Goal: Task Accomplishment & Management: Manage account settings

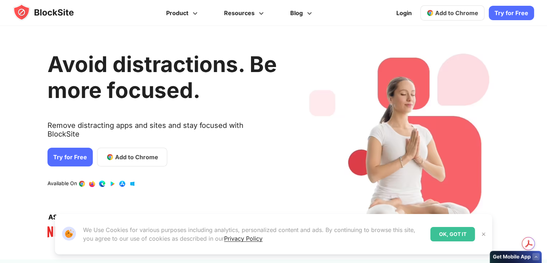
click at [72, 154] on link "Try for Free" at bounding box center [69, 156] width 45 height 19
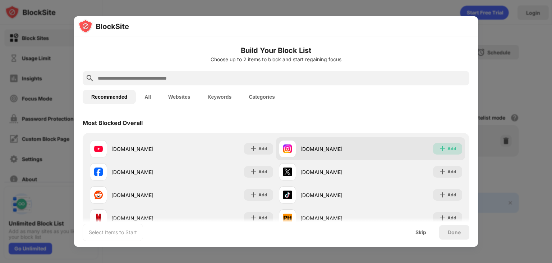
click at [441, 147] on div "Add" at bounding box center [447, 149] width 29 height 12
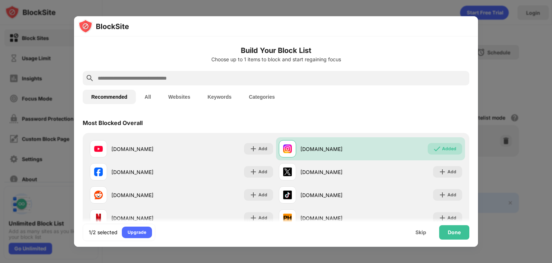
click at [266, 81] on input "text" at bounding box center [282, 78] width 370 height 9
click at [221, 75] on input "text" at bounding box center [282, 78] width 370 height 9
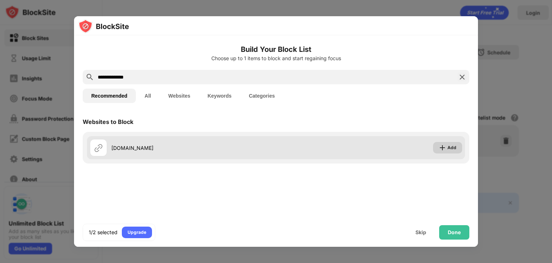
type input "**********"
click at [443, 150] on img at bounding box center [442, 147] width 7 height 7
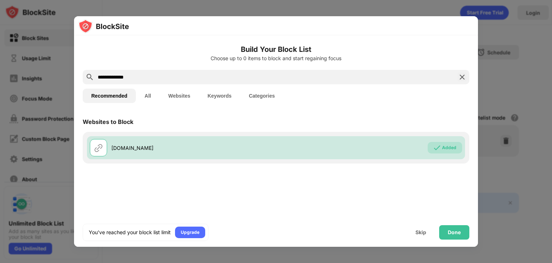
click at [452, 224] on div "You’ve reached your block list limit Upgrade Skip Done" at bounding box center [276, 232] width 404 height 29
click at [453, 229] on div "Done" at bounding box center [454, 232] width 13 height 6
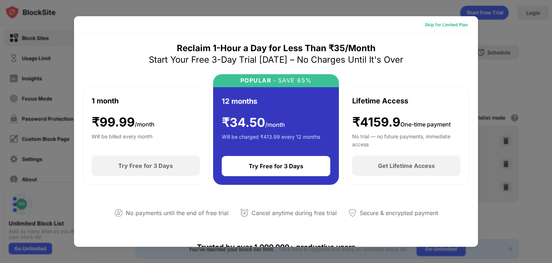
click at [447, 24] on div "Skip for Limited Plan" at bounding box center [446, 24] width 43 height 7
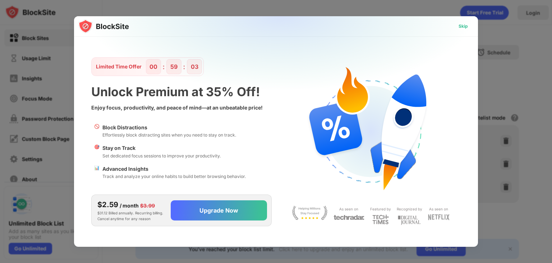
click at [462, 27] on div "Skip" at bounding box center [463, 26] width 9 height 7
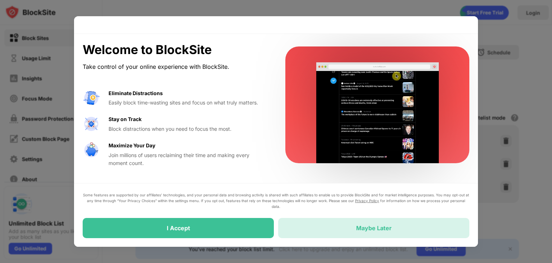
click at [311, 220] on div "Maybe Later" at bounding box center [373, 228] width 191 height 20
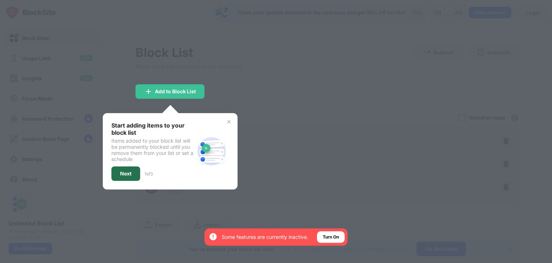
click at [140, 168] on div "Next" at bounding box center [125, 173] width 29 height 14
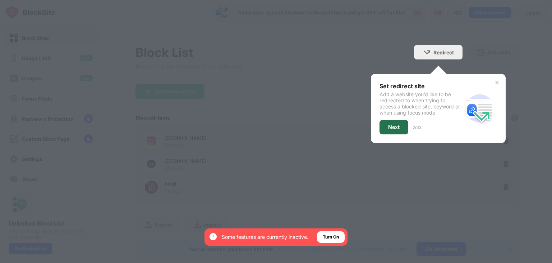
click at [395, 124] on div "Next" at bounding box center [394, 127] width 29 height 14
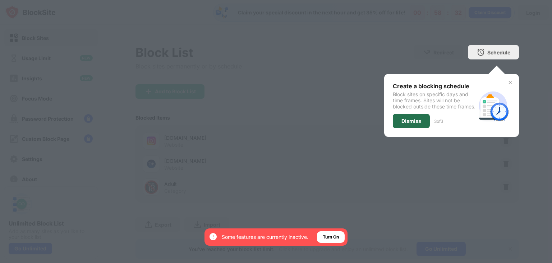
click at [410, 124] on div "Dismiss" at bounding box center [412, 121] width 20 height 6
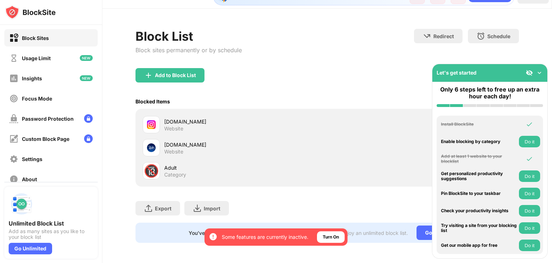
scroll to position [21, 5]
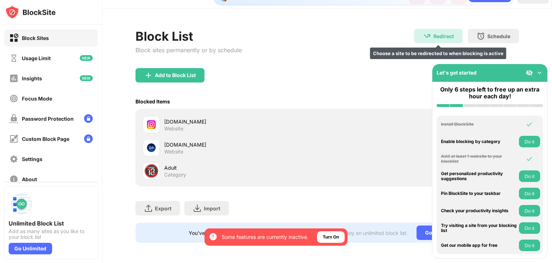
click at [436, 33] on div "Redirect" at bounding box center [444, 36] width 20 height 6
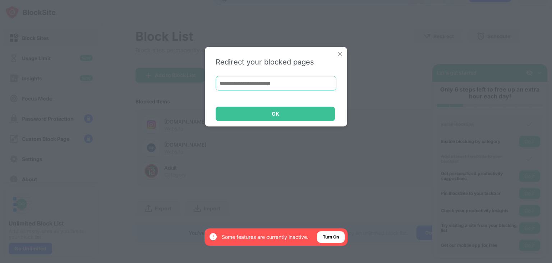
click at [231, 87] on input at bounding box center [276, 83] width 121 height 14
paste input "**********"
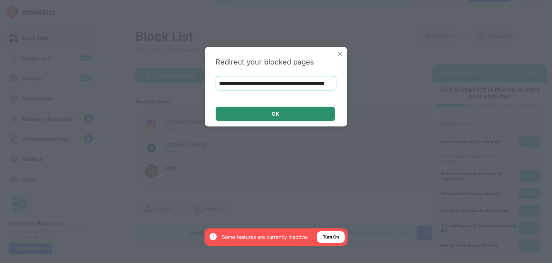
type input "**********"
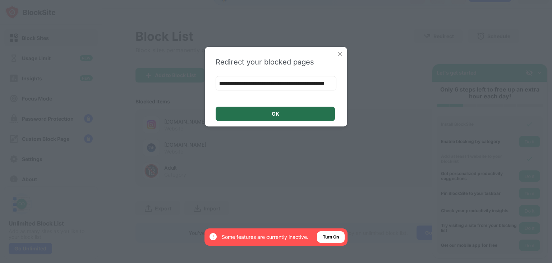
scroll to position [0, 0]
click at [267, 109] on div "OK" at bounding box center [275, 113] width 119 height 14
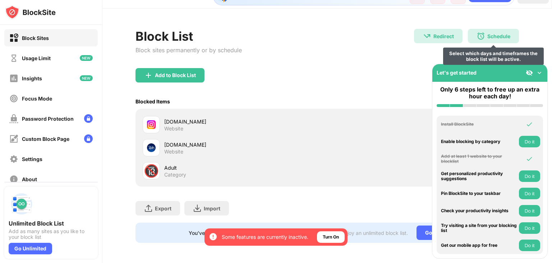
click at [477, 32] on img at bounding box center [481, 36] width 9 height 9
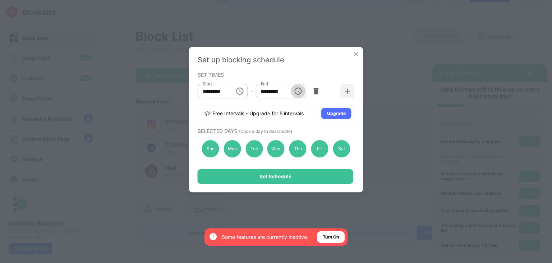
click at [296, 91] on icon "Choose time, selected time is 1:00 PM" at bounding box center [298, 91] width 9 height 9
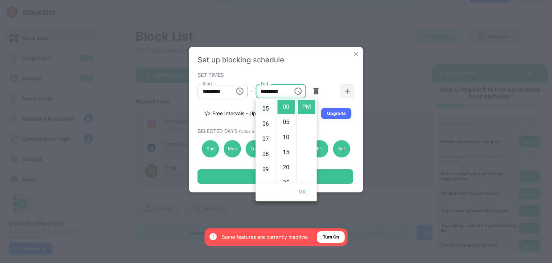
scroll to position [74, 0]
click at [238, 93] on icon "Choose time, selected time is 10:00 AM" at bounding box center [240, 91] width 9 height 9
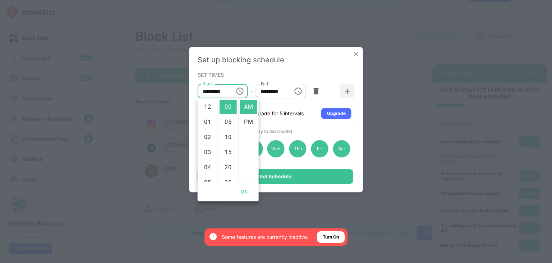
scroll to position [0, 0]
click at [209, 102] on li "04" at bounding box center [207, 105] width 17 height 14
type input "********"
click at [301, 92] on icon "Choose time, selected time is 1:00 PM" at bounding box center [298, 91] width 9 height 9
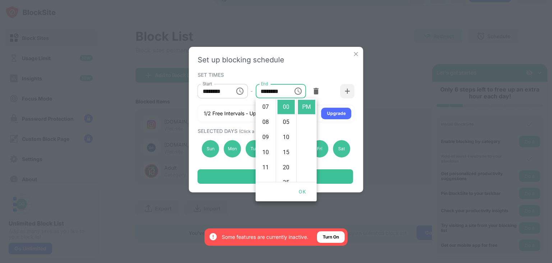
scroll to position [127, 0]
click at [265, 149] on li "11" at bounding box center [265, 146] width 17 height 14
type input "********"
click at [301, 190] on button "OK" at bounding box center [302, 191] width 23 height 13
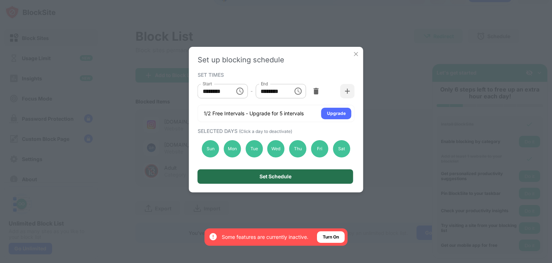
click at [302, 175] on div "Set Schedule" at bounding box center [276, 176] width 156 height 14
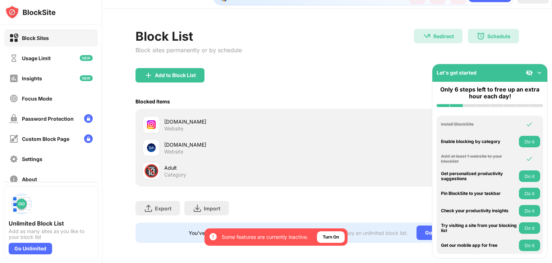
click at [526, 138] on button "Do it" at bounding box center [529, 142] width 21 height 12
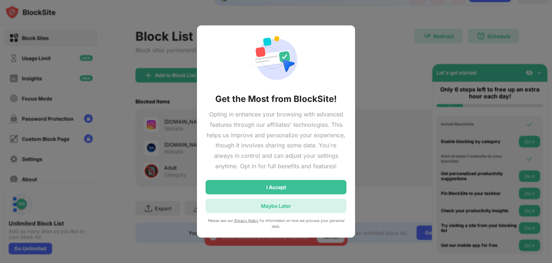
click at [308, 207] on div "Maybe Later" at bounding box center [276, 205] width 141 height 14
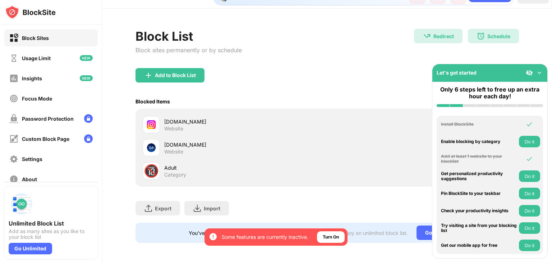
click at [527, 207] on button "Do it" at bounding box center [529, 211] width 21 height 12
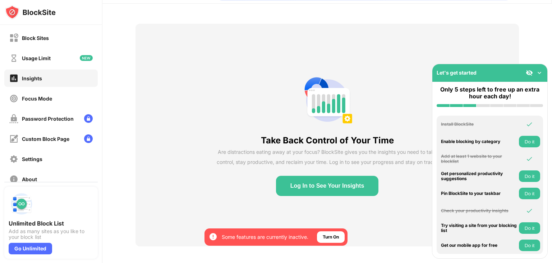
click at [328, 188] on button "Log In to See Your Insights" at bounding box center [327, 185] width 103 height 20
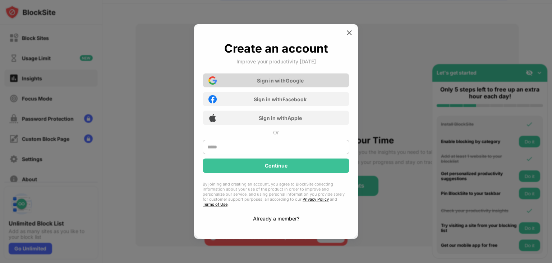
click at [311, 85] on div "Sign in with Google" at bounding box center [276, 80] width 147 height 14
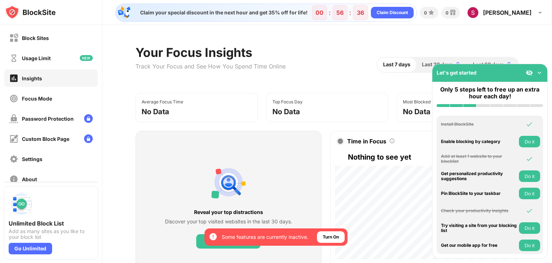
click at [222, 105] on div "Average Focus Time No Data" at bounding box center [197, 107] width 122 height 29
click at [539, 69] on img at bounding box center [539, 72] width 7 height 7
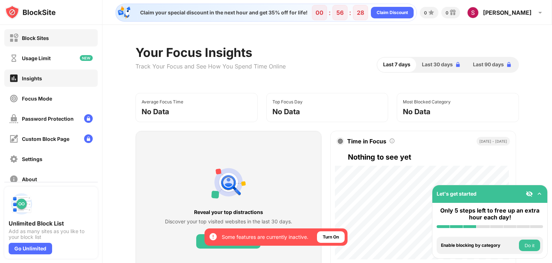
click at [70, 38] on div "Block Sites" at bounding box center [50, 37] width 93 height 17
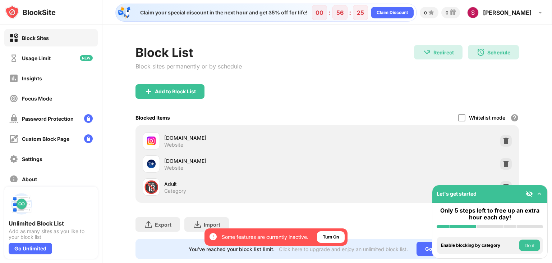
scroll to position [21, 0]
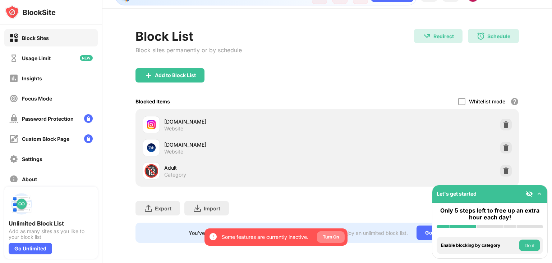
click at [331, 237] on div "Turn On" at bounding box center [331, 236] width 16 height 7
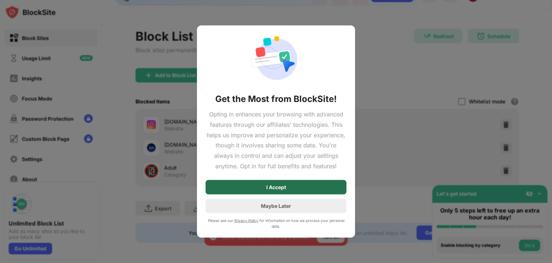
click at [308, 184] on div "I Accept" at bounding box center [276, 186] width 141 height 14
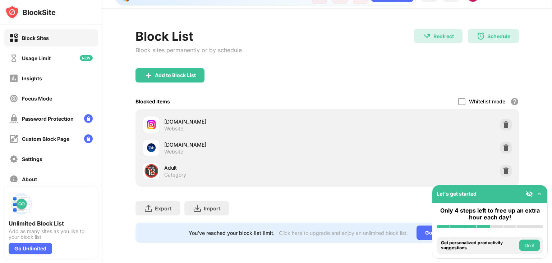
click at [539, 189] on div "Let's get started" at bounding box center [490, 194] width 115 height 18
click at [539, 192] on img at bounding box center [539, 193] width 7 height 7
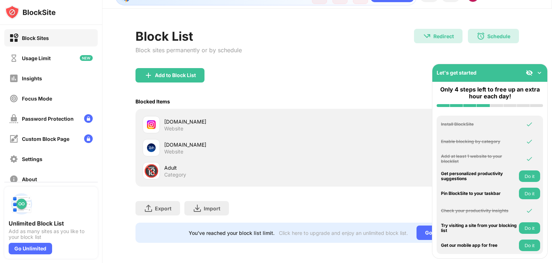
click at [532, 175] on button "Do it" at bounding box center [529, 176] width 21 height 12
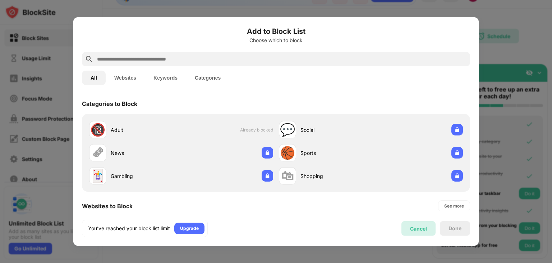
click at [416, 231] on div "Cancel" at bounding box center [418, 228] width 17 height 6
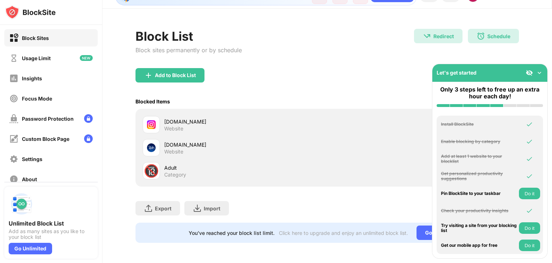
click at [530, 195] on button "Do it" at bounding box center [529, 193] width 21 height 12
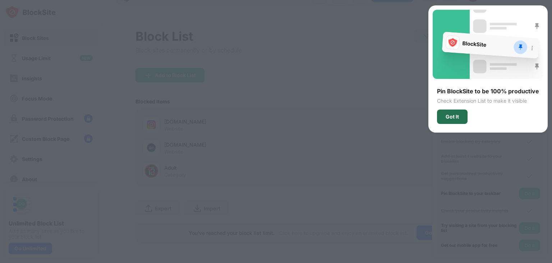
click at [463, 116] on div "Got It" at bounding box center [452, 116] width 31 height 14
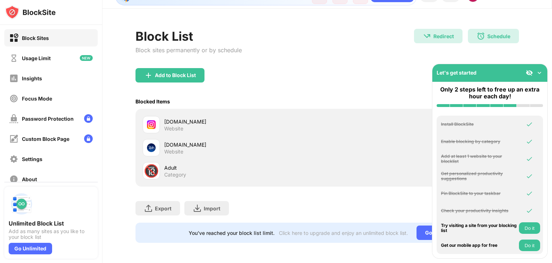
click at [525, 228] on button "Do it" at bounding box center [529, 228] width 21 height 12
click at [524, 242] on button "Do it" at bounding box center [529, 245] width 21 height 12
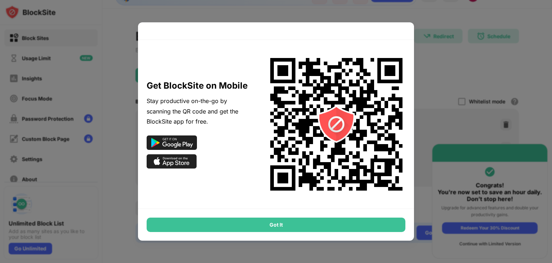
click at [370, 222] on div "Got It" at bounding box center [276, 224] width 259 height 14
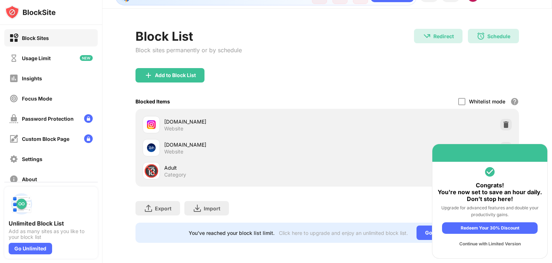
click at [483, 242] on div "Continue with Limited Version" at bounding box center [490, 244] width 96 height 12
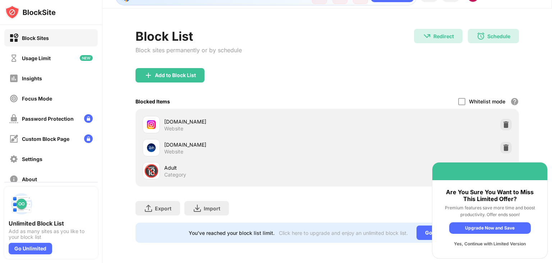
click at [483, 242] on div "Yes, Continue with Limited Version" at bounding box center [491, 244] width 82 height 12
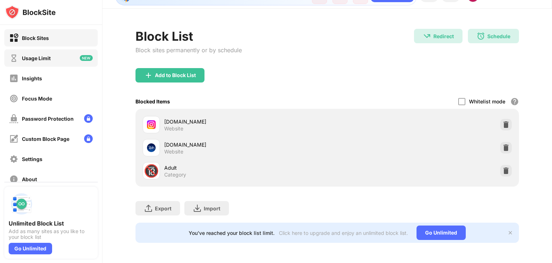
click at [36, 54] on div "Usage Limit" at bounding box center [29, 58] width 41 height 9
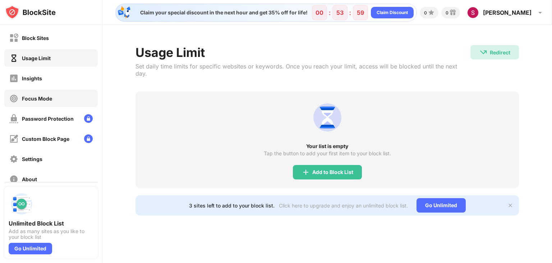
click at [65, 101] on div "Focus Mode" at bounding box center [50, 98] width 93 height 17
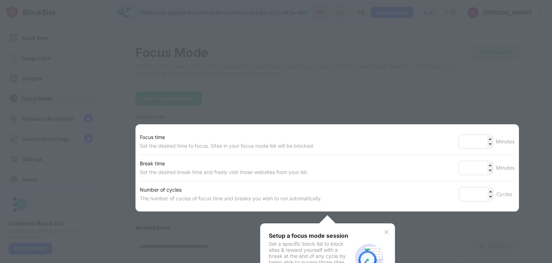
click at [496, 90] on div at bounding box center [276, 131] width 552 height 263
click at [384, 230] on img at bounding box center [387, 232] width 6 height 6
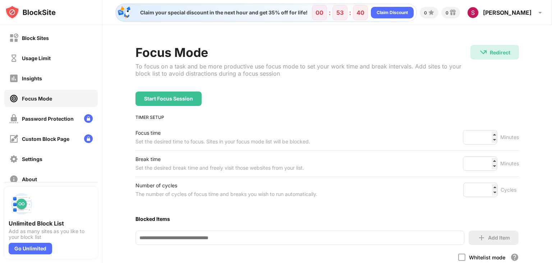
scroll to position [36, 0]
